Goal: Task Accomplishment & Management: Use online tool/utility

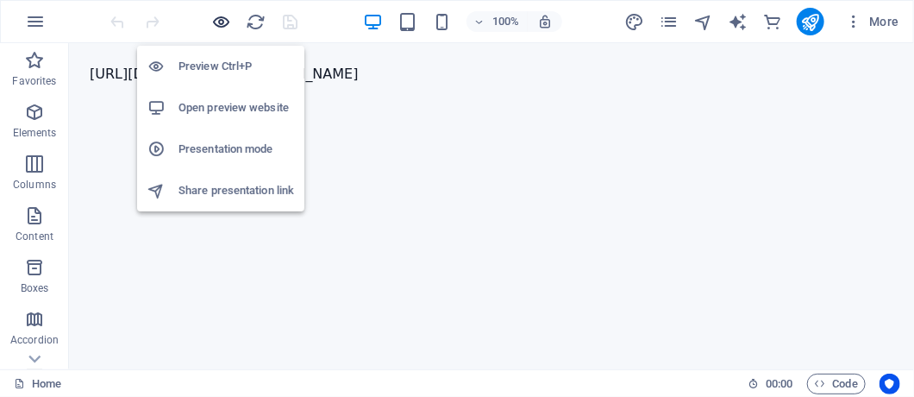
click at [224, 26] on icon "button" at bounding box center [222, 22] width 20 height 20
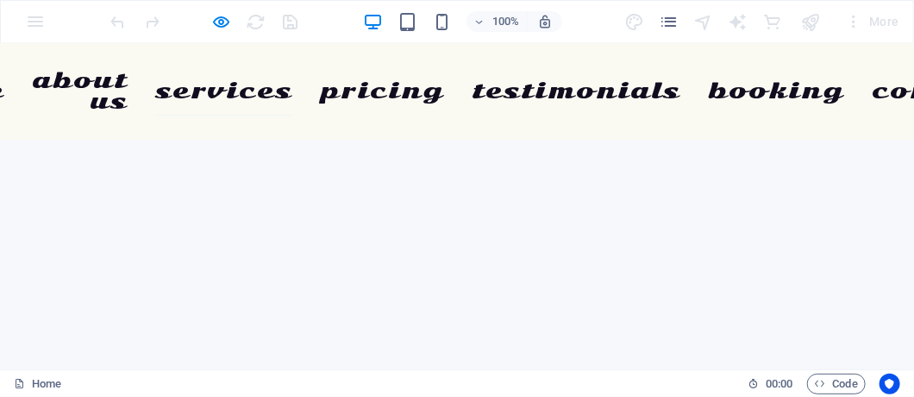
scroll to position [4001, 0]
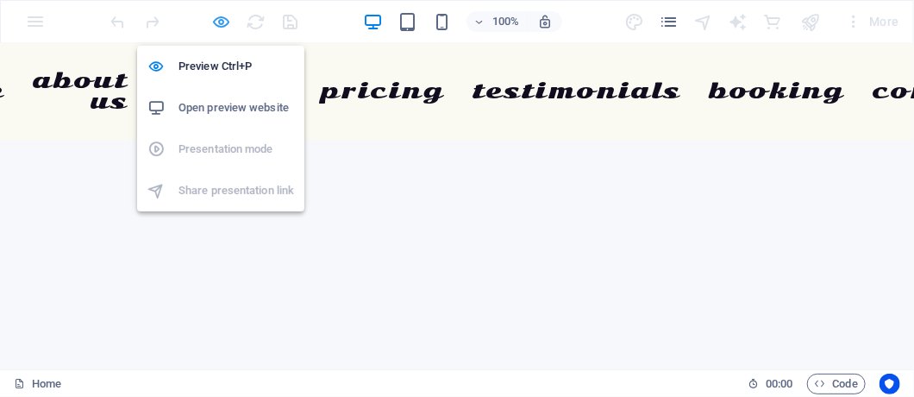
click at [217, 23] on icon "button" at bounding box center [222, 22] width 20 height 20
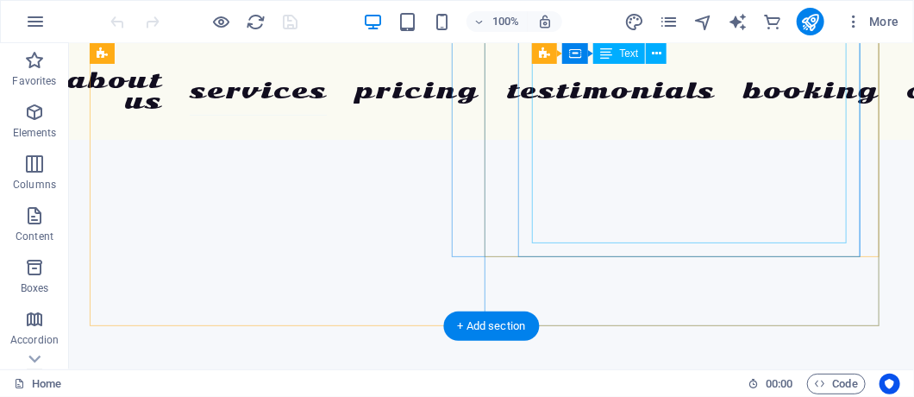
scroll to position [4324, 0]
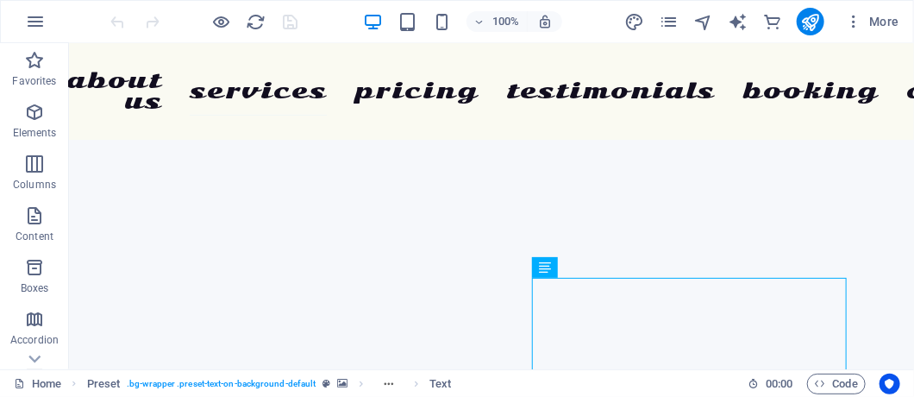
scroll to position [4039, 0]
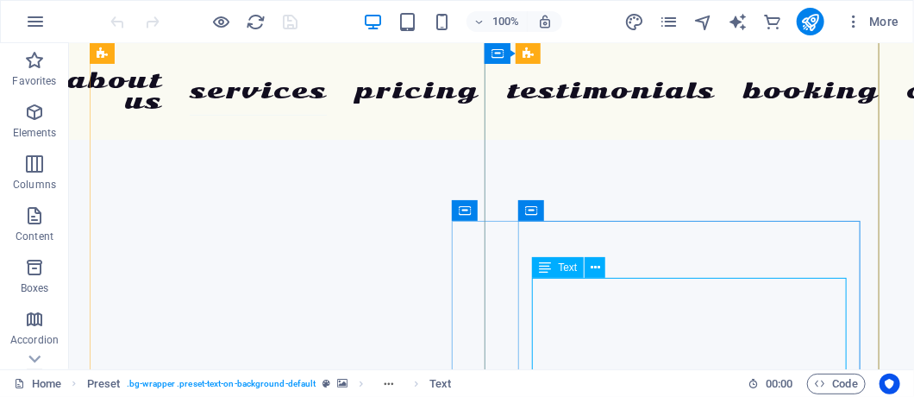
click at [572, 270] on span "Text" at bounding box center [567, 267] width 19 height 10
click at [591, 273] on icon at bounding box center [595, 268] width 9 height 18
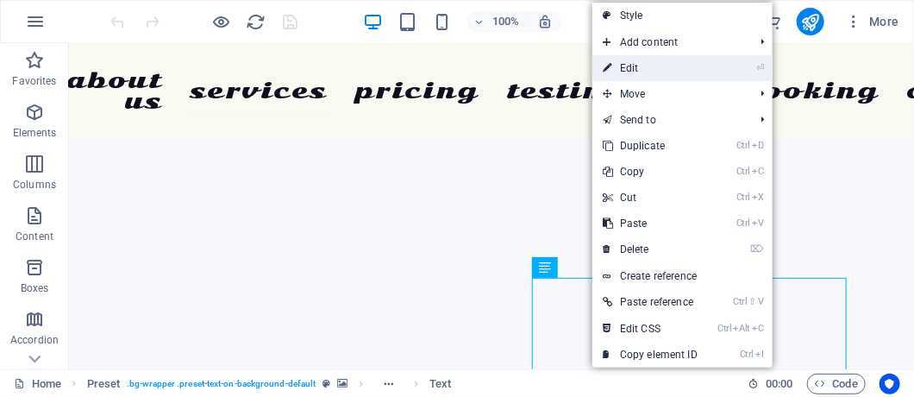
click at [659, 65] on link "⏎ Edit" at bounding box center [650, 68] width 116 height 26
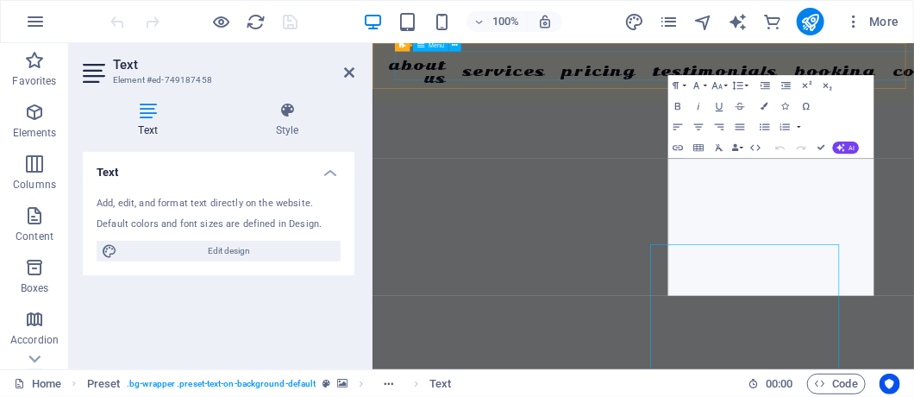
scroll to position [3938, 0]
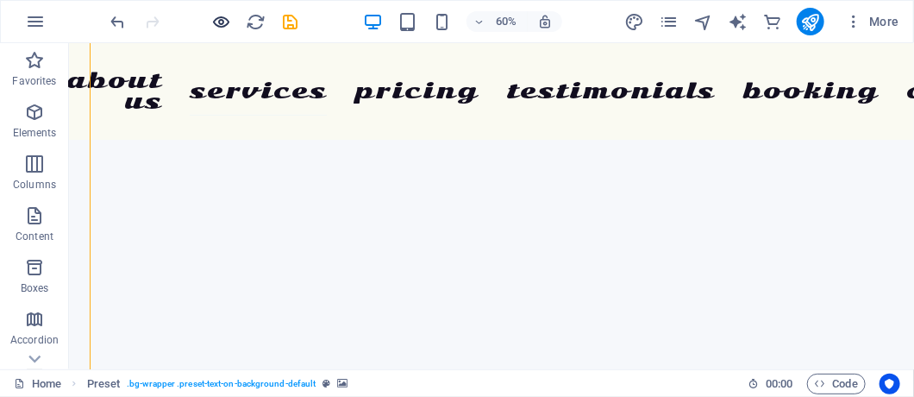
click at [222, 15] on icon "button" at bounding box center [222, 22] width 20 height 20
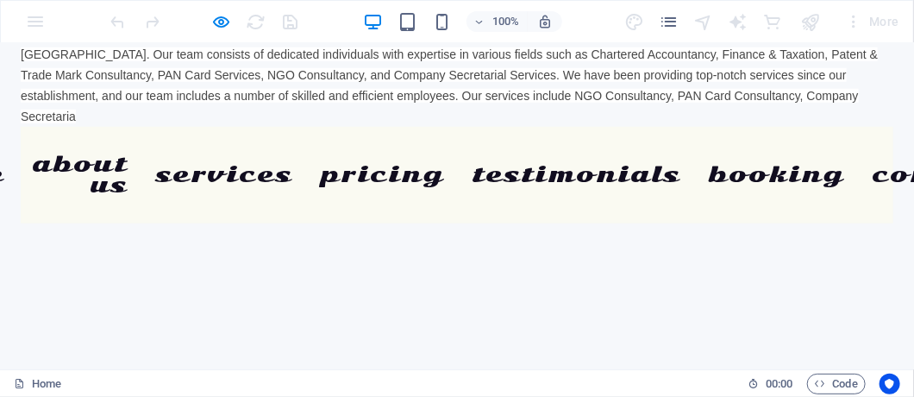
scroll to position [0, 0]
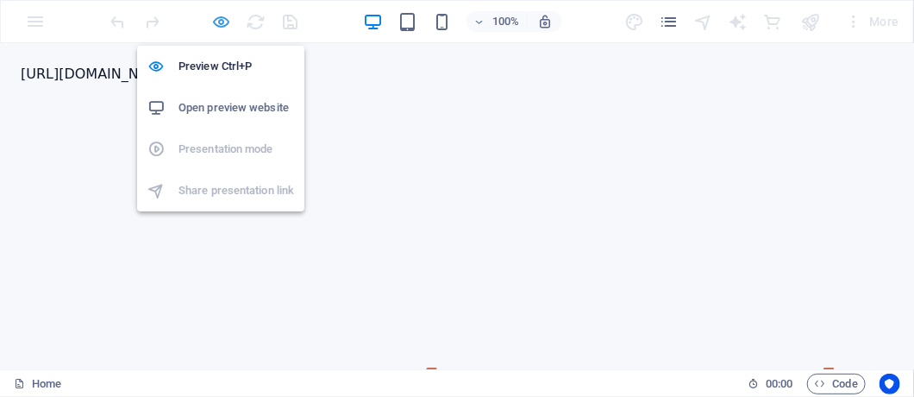
click at [219, 16] on icon "button" at bounding box center [222, 22] width 20 height 20
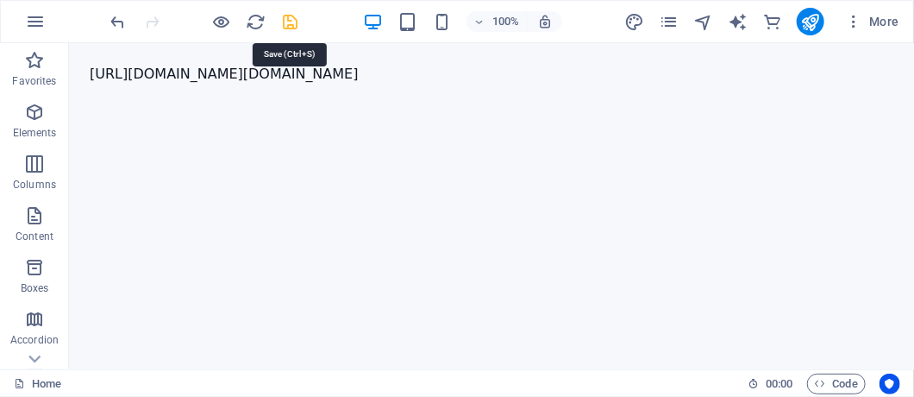
click at [284, 21] on icon "save" at bounding box center [291, 22] width 20 height 20
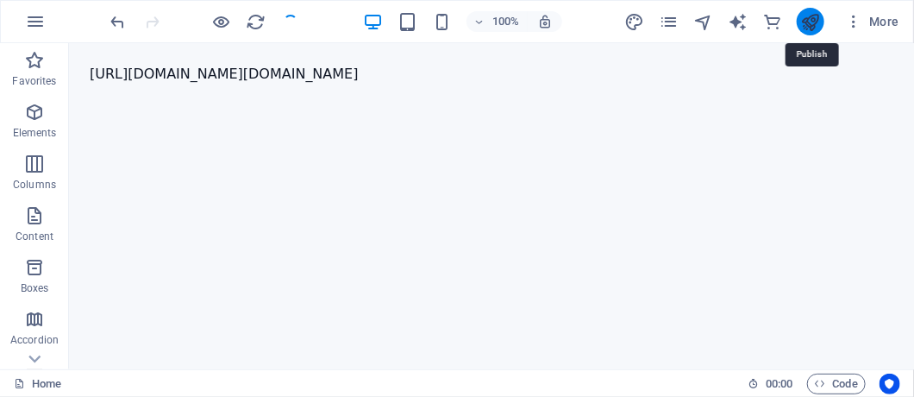
click at [812, 19] on icon "publish" at bounding box center [810, 22] width 20 height 20
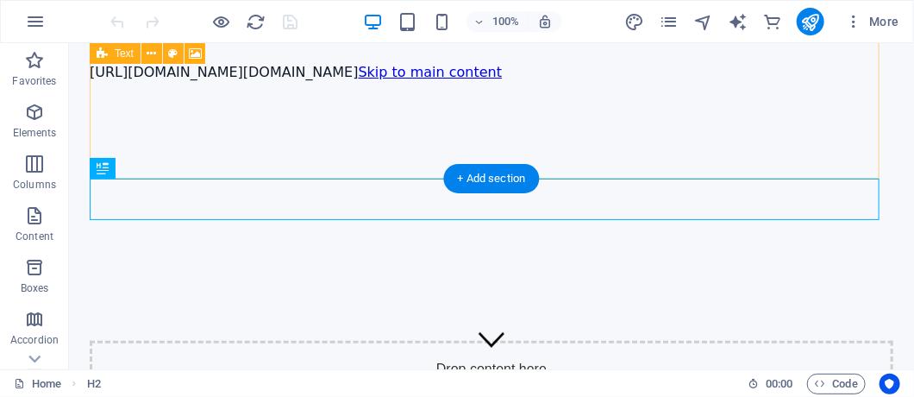
scroll to position [186, 0]
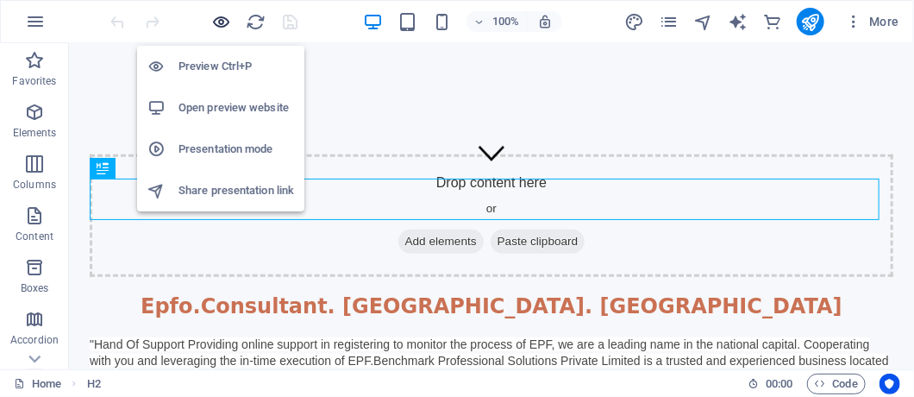
click at [221, 17] on icon "button" at bounding box center [222, 22] width 20 height 20
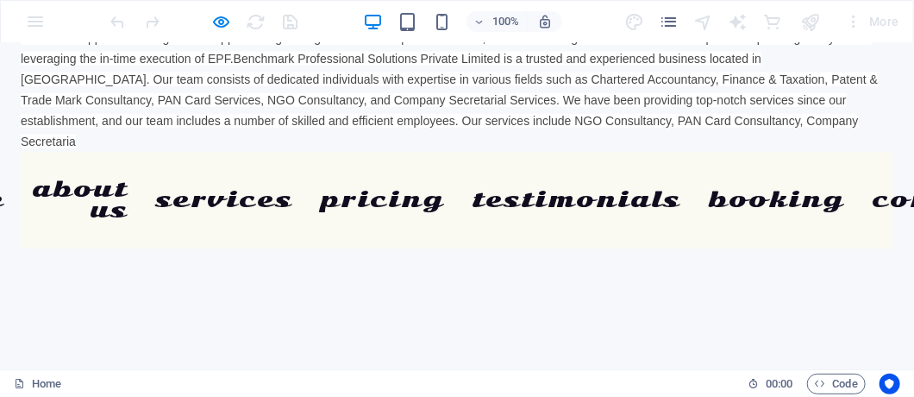
scroll to position [0, 0]
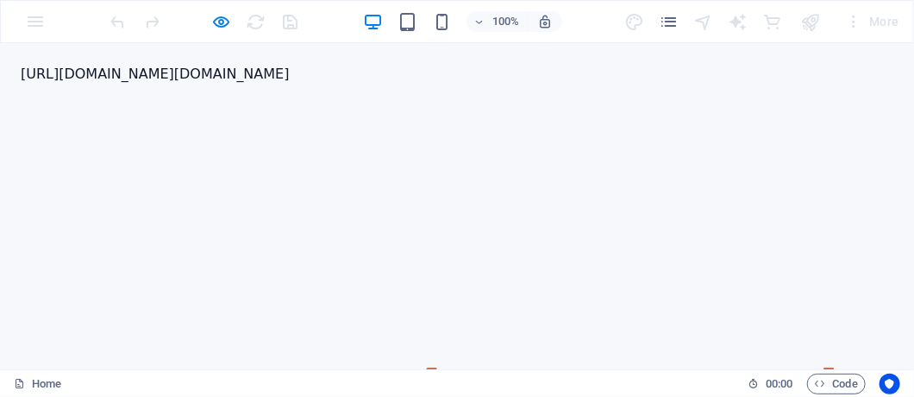
drag, startPoint x: 903, startPoint y: 66, endPoint x: 875, endPoint y: 75, distance: 30.0
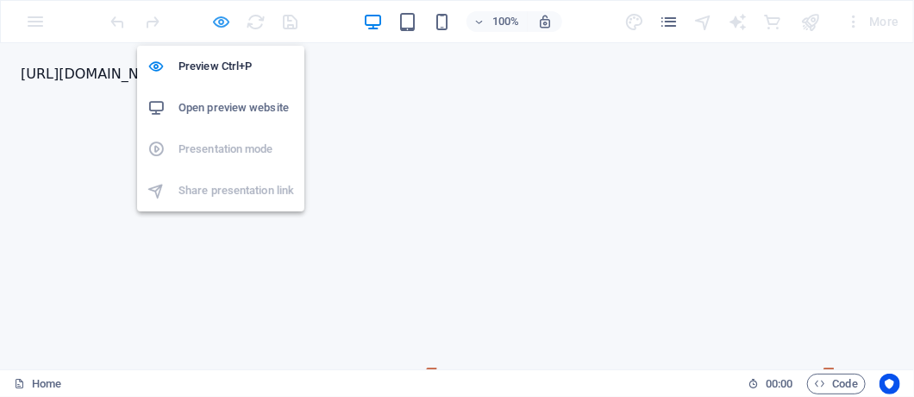
click at [217, 22] on icon "button" at bounding box center [222, 22] width 20 height 20
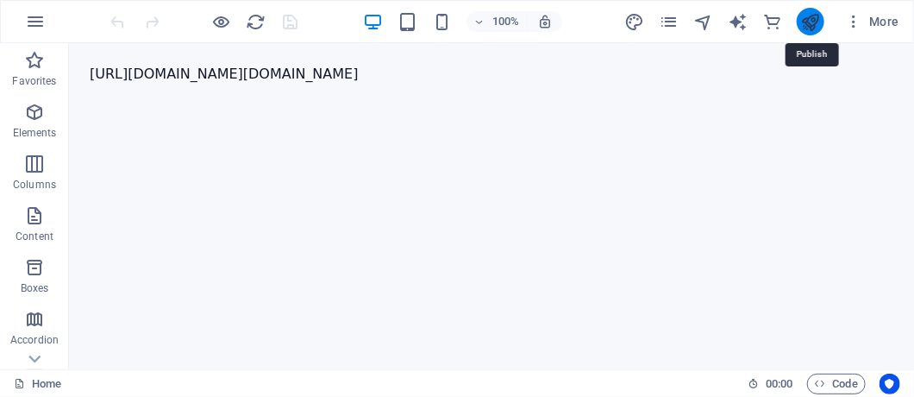
click at [817, 22] on icon "publish" at bounding box center [810, 22] width 20 height 20
